Goal: Information Seeking & Learning: Learn about a topic

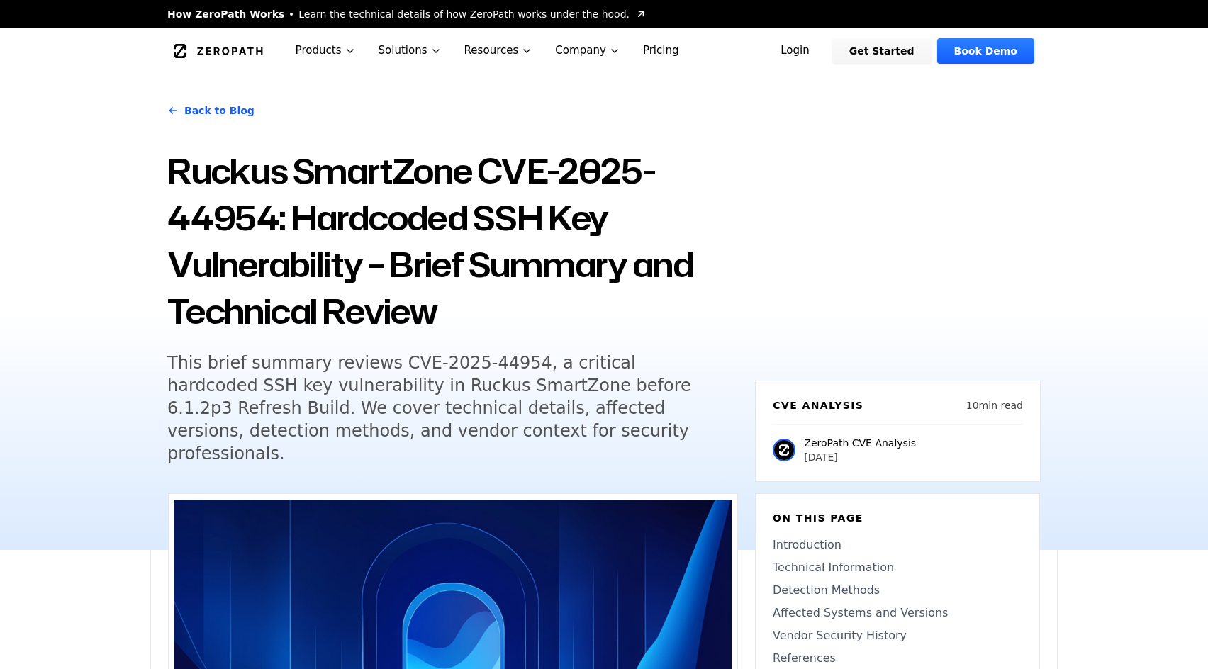
click at [927, 205] on div "Back to Blog Ruckus SmartZone CVE-2025-44954: Hardcoded SSH Key Vulnerability –…" at bounding box center [603, 312] width 907 height 476
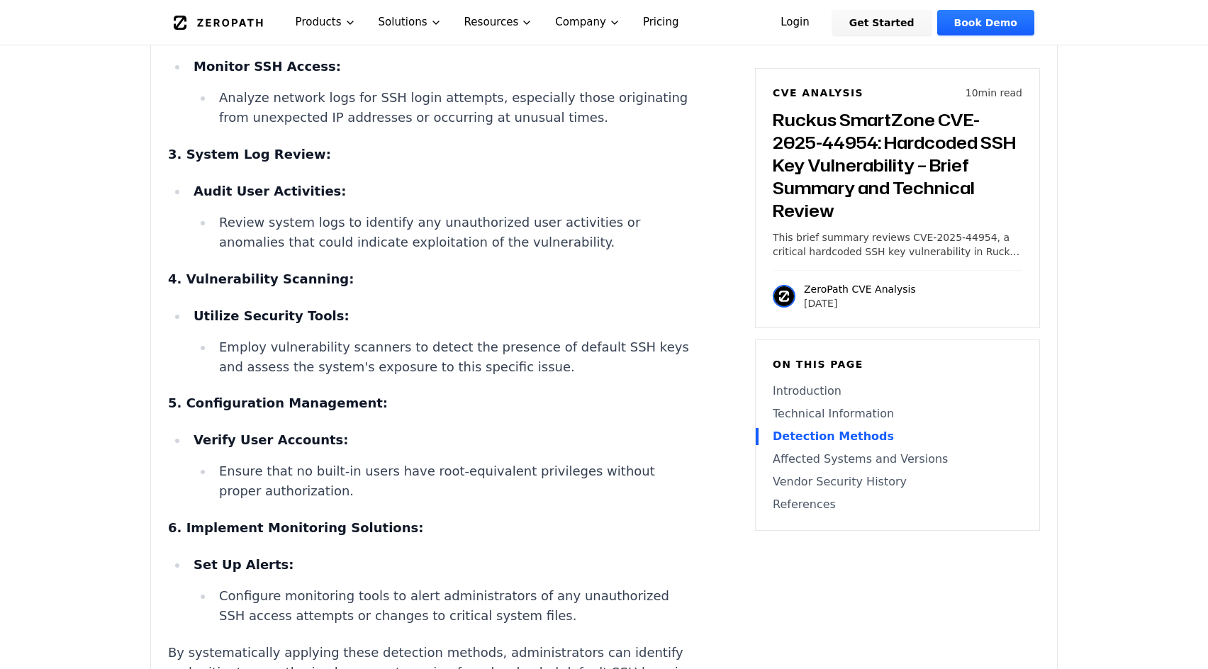
scroll to position [2126, 0]
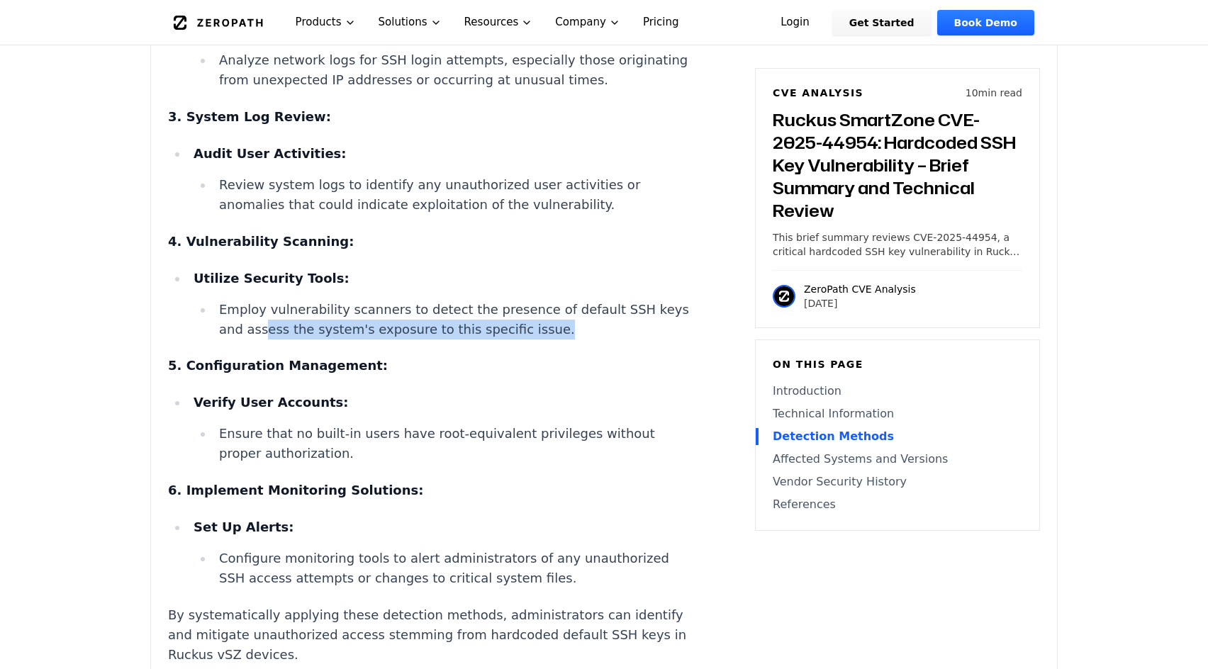
drag, startPoint x: 288, startPoint y: 334, endPoint x: 618, endPoint y: 335, distance: 329.6
click at [598, 334] on li "Employ vulnerability scanners to detect the presence of default SSH keys and as…" at bounding box center [454, 320] width 482 height 40
click at [627, 341] on article "Introduction Attackers can gain root-level access to enterprise wireless manage…" at bounding box center [453, 220] width 570 height 2601
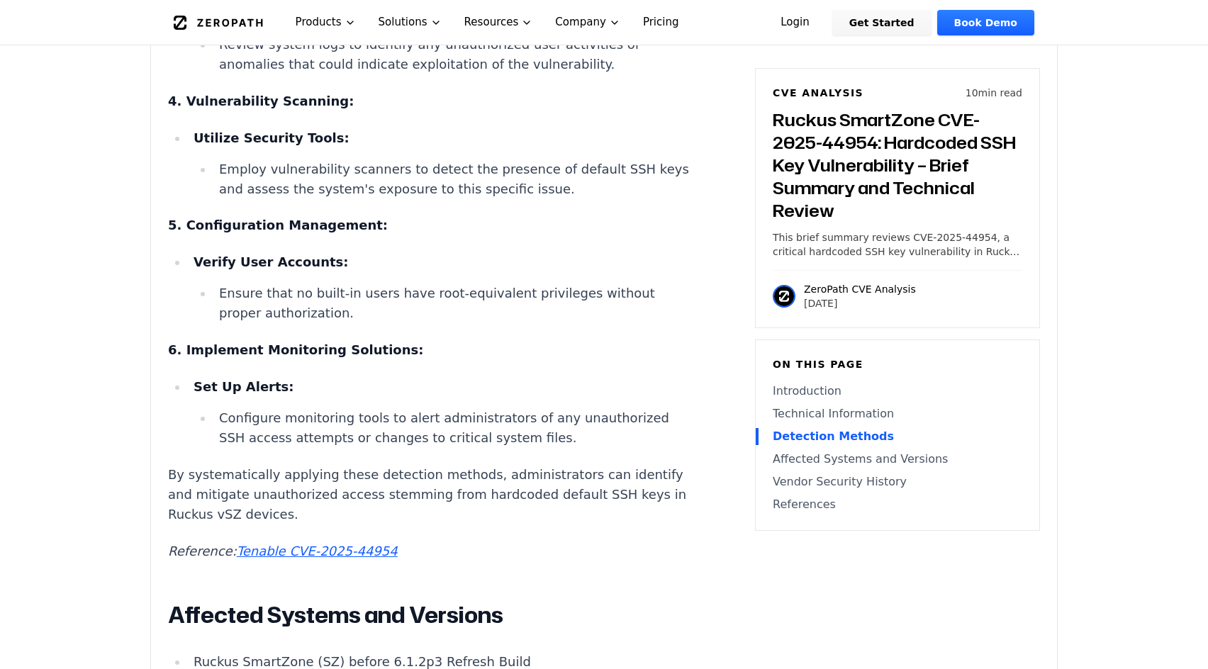
scroll to position [2268, 0]
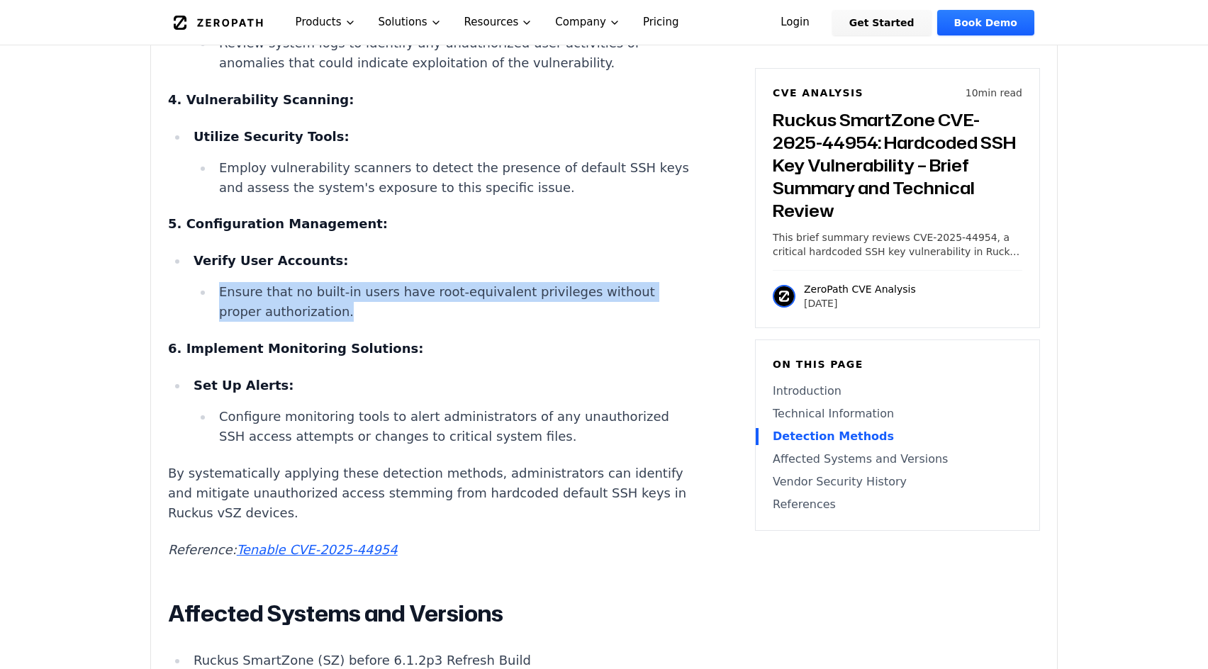
drag, startPoint x: 219, startPoint y: 293, endPoint x: 369, endPoint y: 324, distance: 152.6
click at [369, 322] on li "Ensure that no built-in users have root-equivalent privileges without proper au…" at bounding box center [454, 302] width 482 height 40
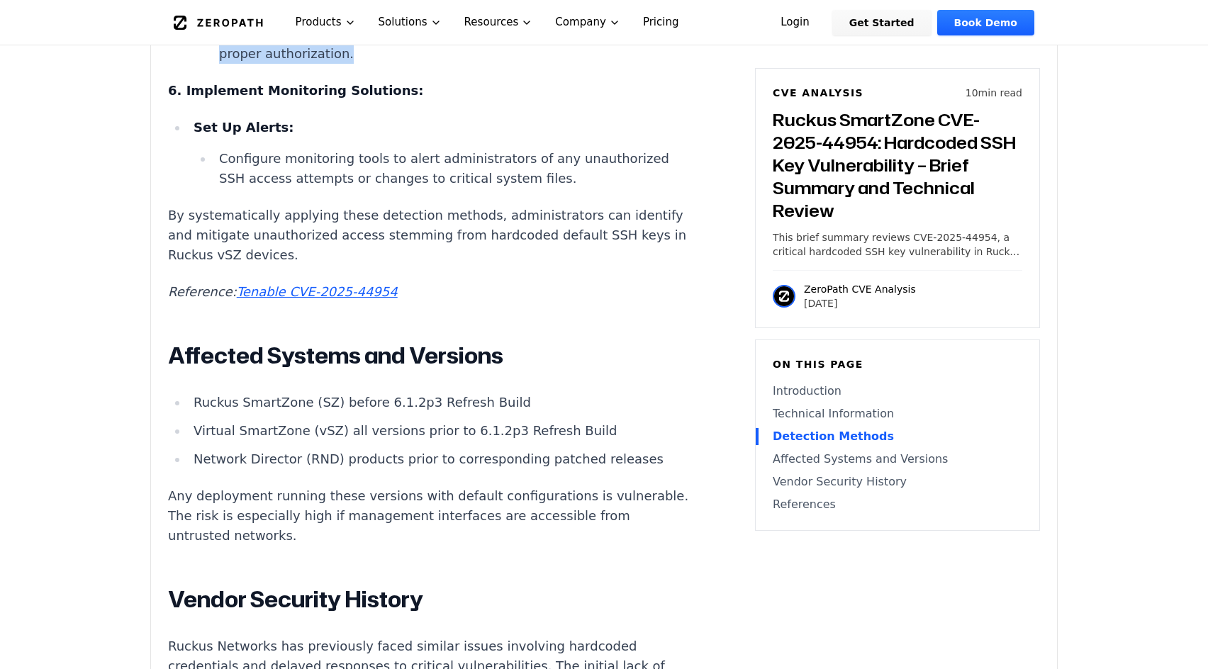
scroll to position [2552, 0]
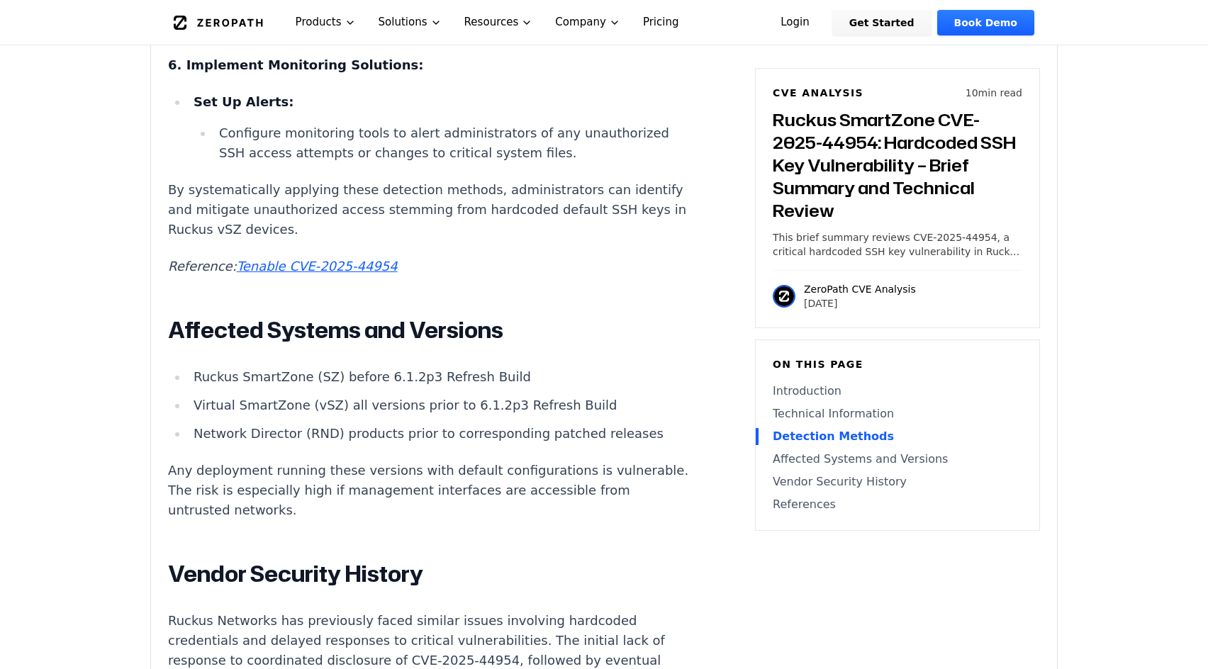
drag, startPoint x: 1180, startPoint y: 396, endPoint x: 1147, endPoint y: 349, distance: 57.4
